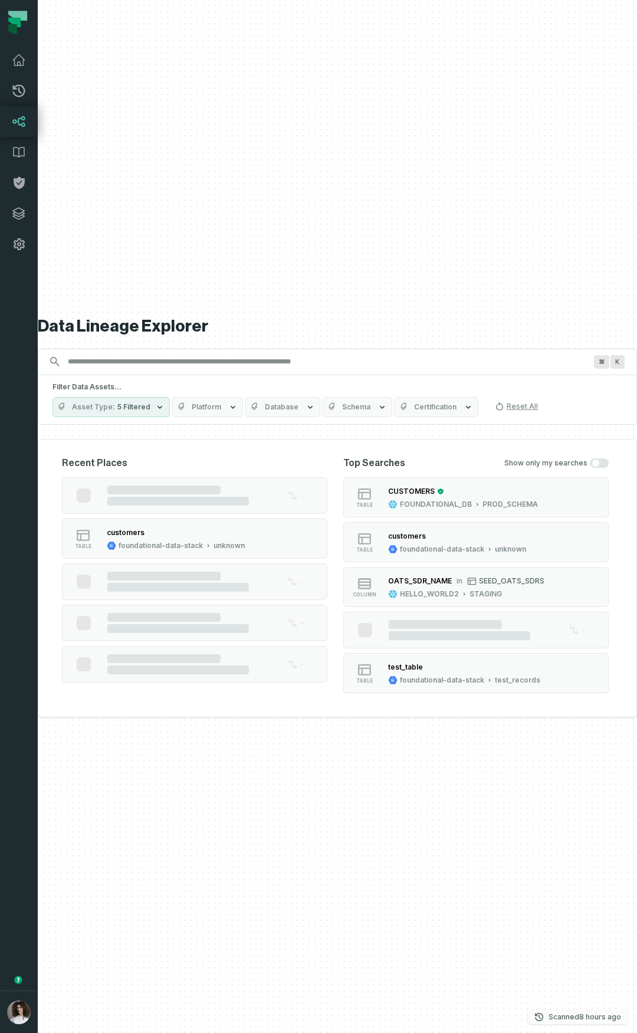
click at [546, 1022] on button "Scanned [DATE] 5:13:49 AM" at bounding box center [577, 1017] width 101 height 14
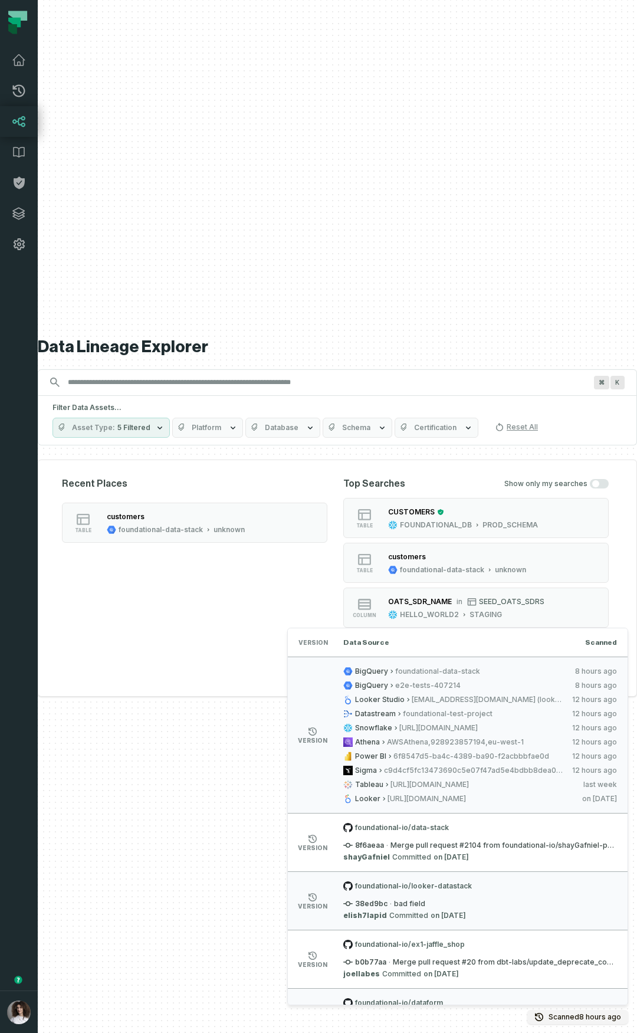
click at [517, 763] on div "BigQuery foundational-data-stack [DATE] 5:13:49 AM BigQuery e2e-tests-407214 [D…" at bounding box center [480, 735] width 274 height 137
drag, startPoint x: 596, startPoint y: 666, endPoint x: 573, endPoint y: 775, distance: 111.1
click at [573, 775] on li "version BigQuery foundational-data-stack [DATE] 5:13:49 AM BigQuery e2e-tests-4…" at bounding box center [458, 735] width 340 height 156
click at [586, 687] on relative-time "[DATE] 5:13:46 AM" at bounding box center [596, 685] width 42 height 9
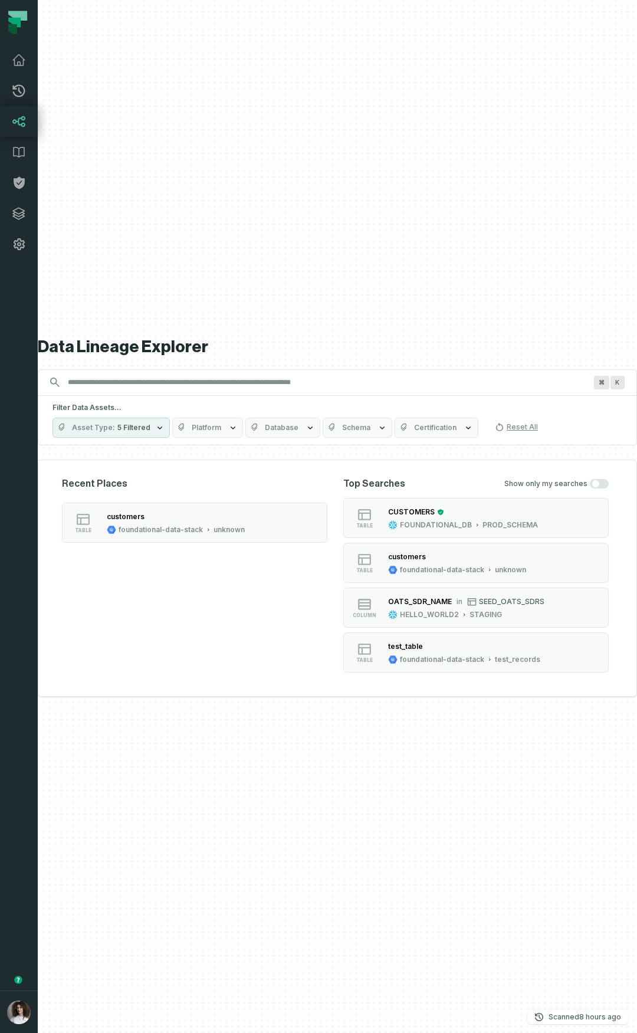
drag, startPoint x: 102, startPoint y: 763, endPoint x: 28, endPoint y: 858, distance: 120.2
click at [102, 762] on div "Data Lineage Explorer Search for assets across the organization ⌘ K Filter Data…" at bounding box center [337, 516] width 599 height 1033
click at [21, 893] on button "button" at bounding box center [19, 625] width 38 height 731
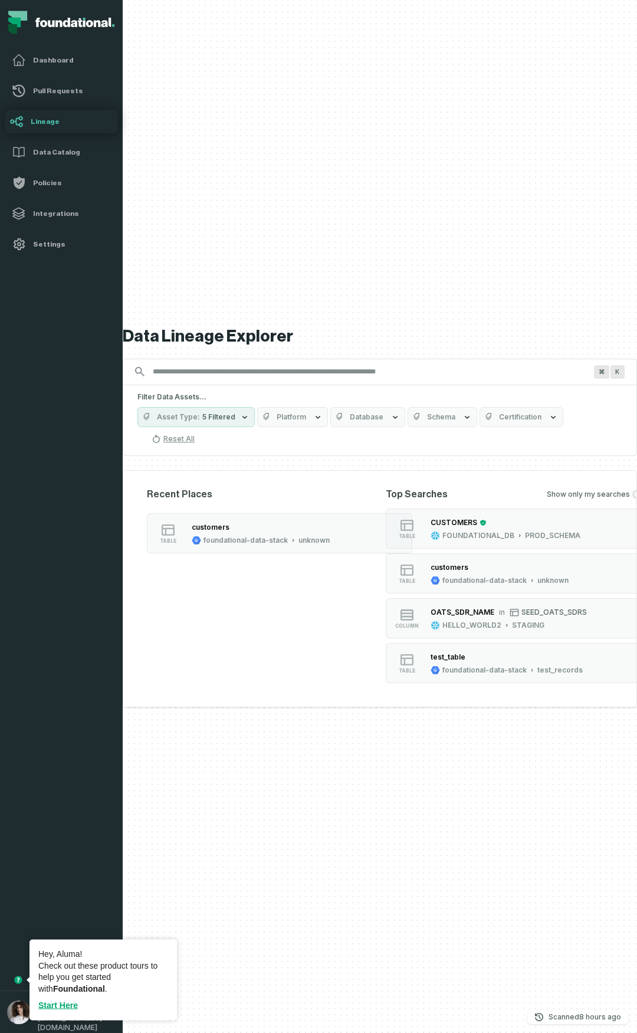
click at [43, 891] on button "button" at bounding box center [61, 625] width 123 height 731
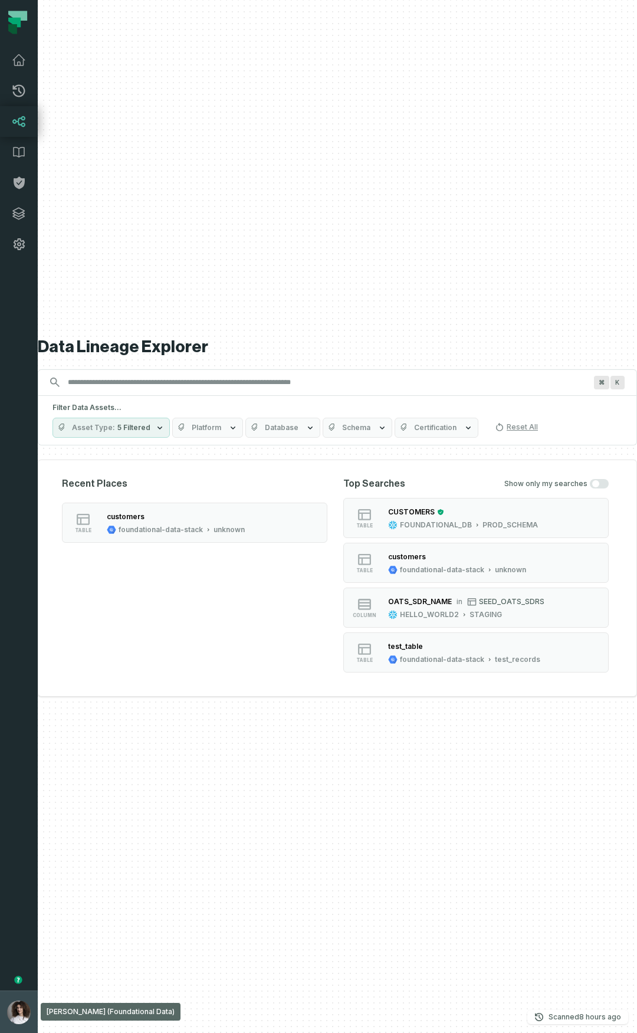
click at [17, 1022] on img "button" at bounding box center [19, 1012] width 24 height 24
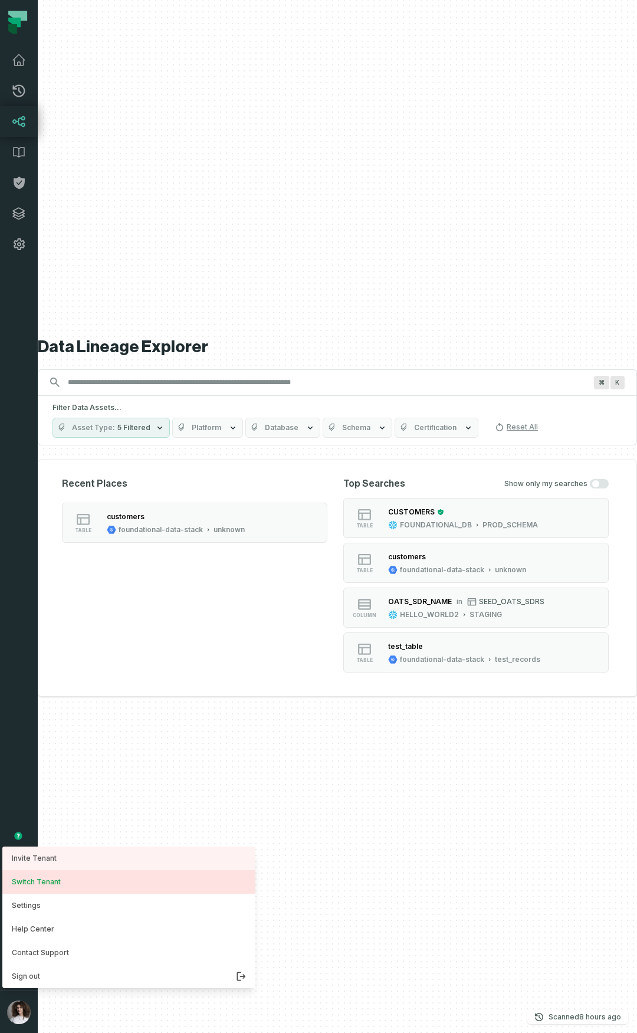
click at [50, 880] on button "Switch Tenant" at bounding box center [128, 882] width 253 height 24
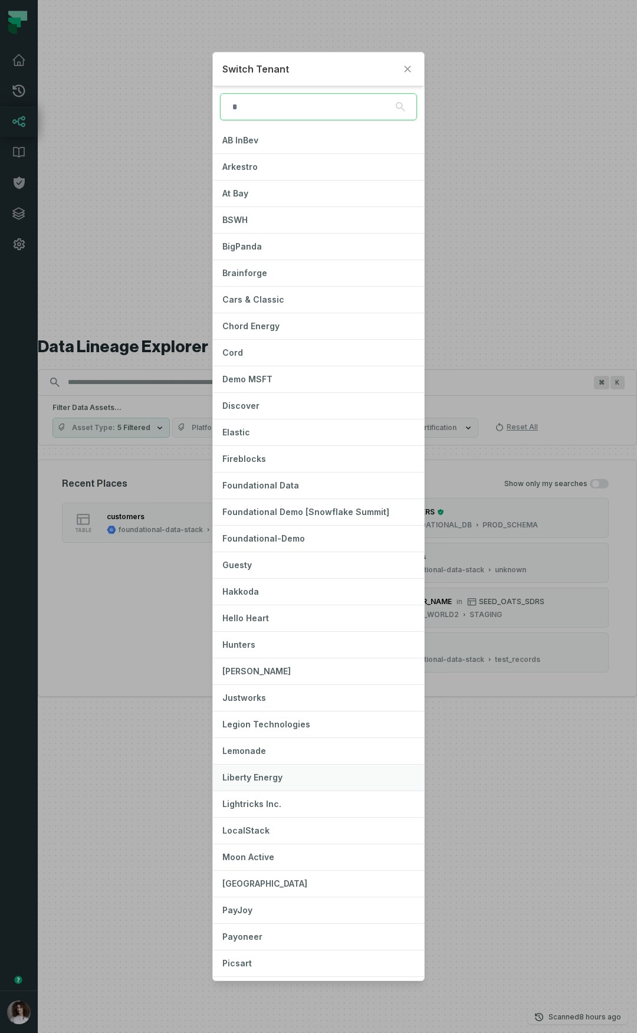
click at [265, 775] on span "Liberty Energy" at bounding box center [252, 777] width 60 height 10
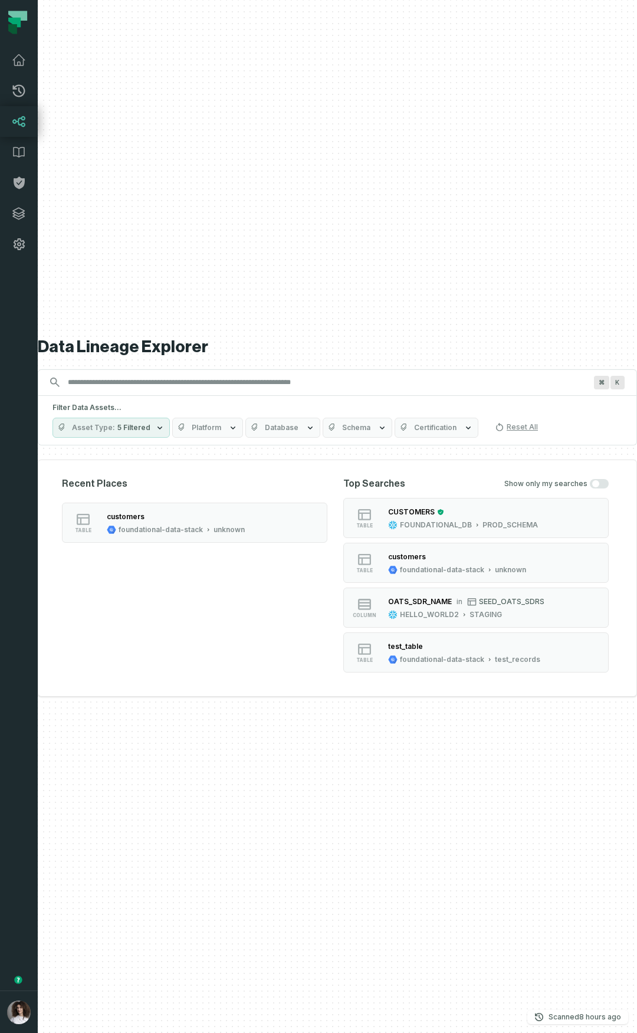
click at [260, 780] on div "Data Lineage Explorer Search for assets across the organization ⌘ K Filter Data…" at bounding box center [337, 516] width 599 height 1033
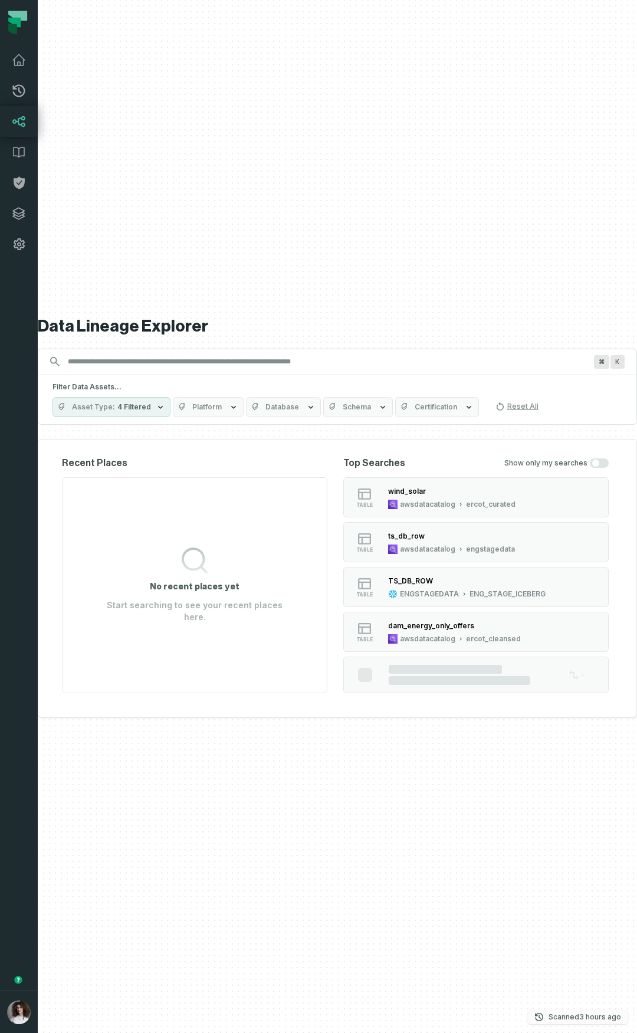
click at [580, 1018] on p "Scanned 8/10/2025, 10:01:52 AM" at bounding box center [585, 1017] width 73 height 12
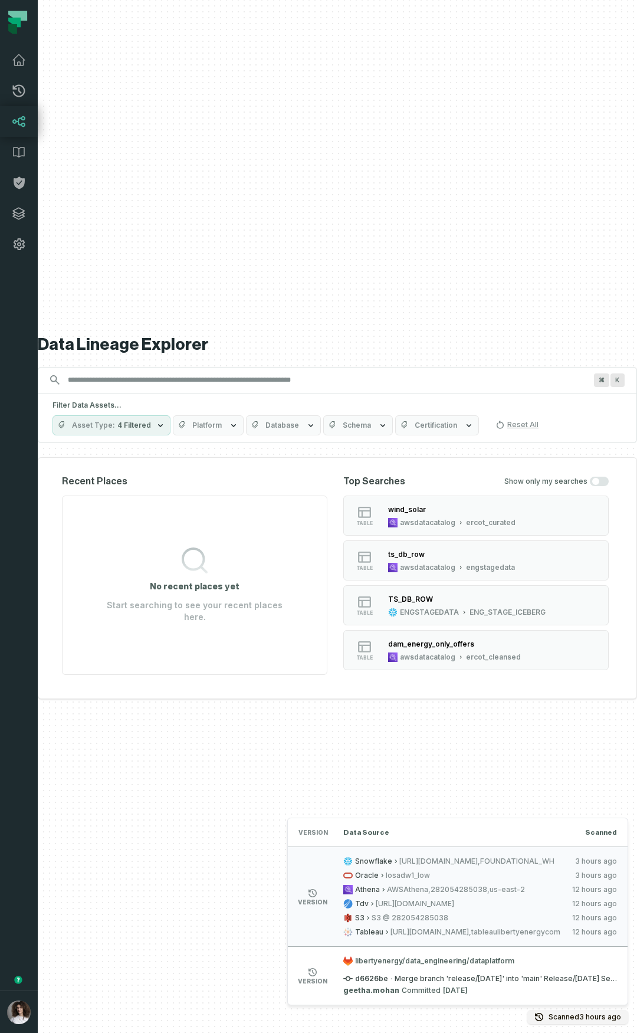
click at [430, 919] on span "S3 @ 282054285038" at bounding box center [468, 917] width 192 height 9
click at [435, 931] on span "https://us-west-2b.online.tableau.com,tableaulibertyenergycom" at bounding box center [477, 931] width 173 height 9
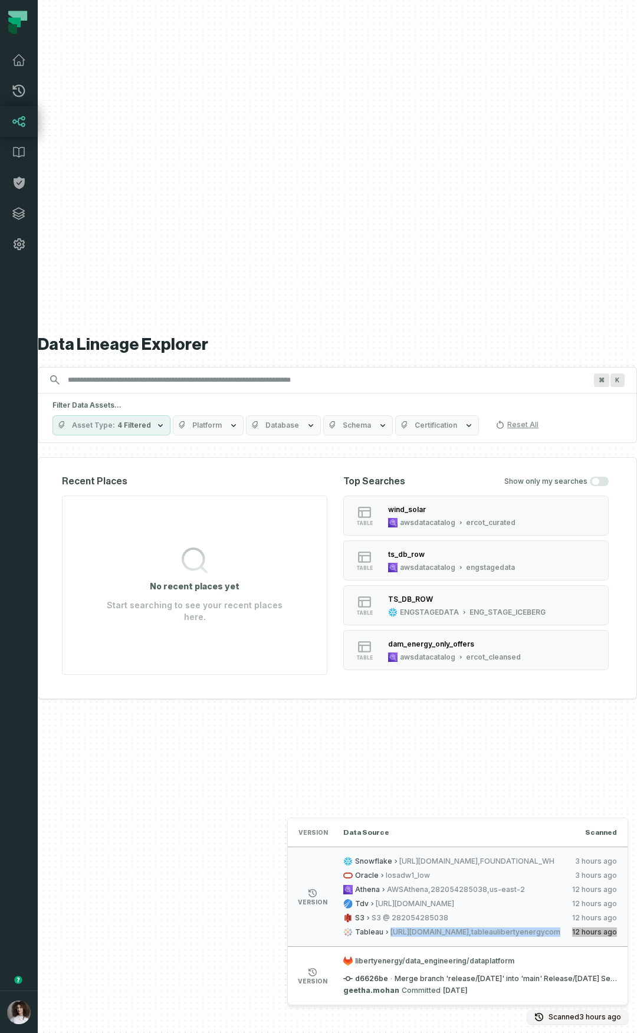
click at [435, 931] on span "https://us-west-2b.online.tableau.com,tableaulibertyenergycom" at bounding box center [477, 931] width 173 height 9
click at [547, 882] on div "Snowflake https://NYQJIHQ-CN61262.snowflakecomputing.com,FOUNDATIONAL_WH 8/10/2…" at bounding box center [480, 897] width 274 height 80
drag, startPoint x: 562, startPoint y: 858, endPoint x: 402, endPoint y: 929, distance: 175.4
click at [383, 941] on li "version Snowflake https://NYQJIHQ-CN61262.snowflakecomputing.com,FOUNDATIONAL_W…" at bounding box center [458, 896] width 340 height 100
click at [550, 902] on span "http://tdv-dev.libertyenergy.com:9400/webui/" at bounding box center [470, 903] width 188 height 9
